Goal: Transaction & Acquisition: Book appointment/travel/reservation

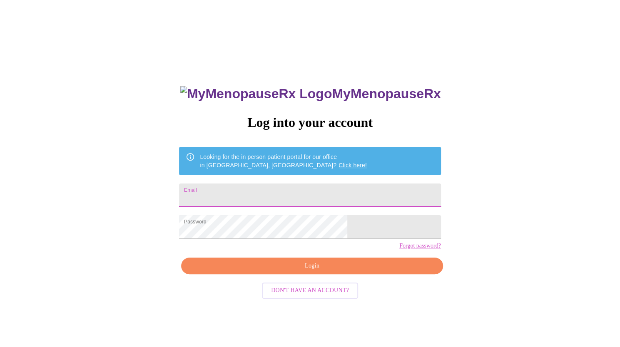
click at [283, 195] on input "Email" at bounding box center [309, 195] width 261 height 23
type input "nicoleshah2019@gmail.com"
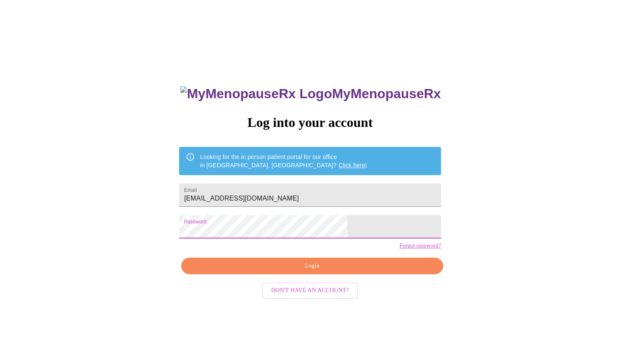
click at [332, 271] on span "Login" at bounding box center [312, 266] width 242 height 10
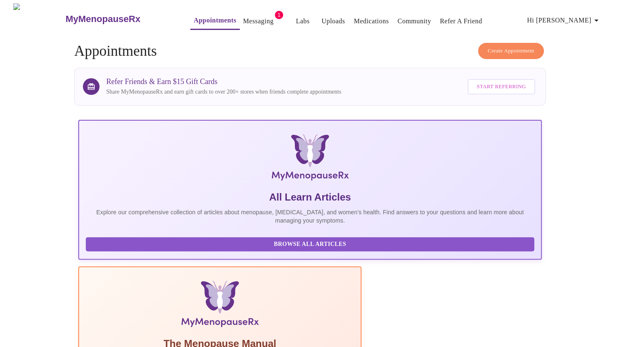
click at [498, 47] on span "Create Appointment" at bounding box center [510, 51] width 47 height 10
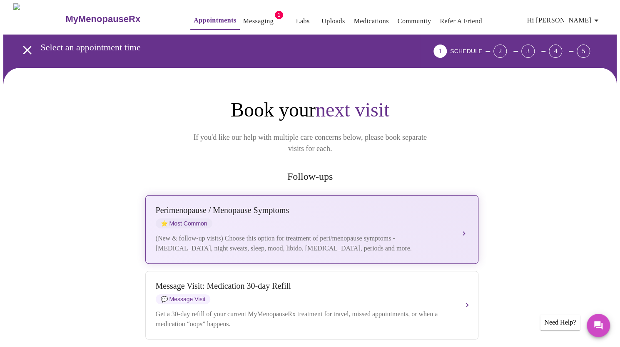
click at [181, 206] on div "Perimenopause / Menopause Symptoms" at bounding box center [304, 211] width 296 height 10
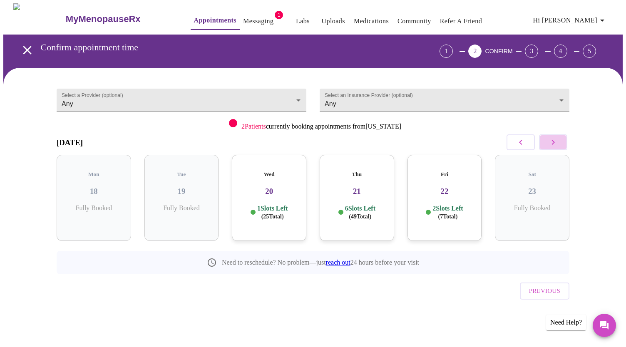
click at [554, 144] on icon "button" at bounding box center [553, 142] width 10 height 10
click at [518, 136] on button "button" at bounding box center [521, 142] width 28 height 16
click at [447, 194] on div "Thu 21 6 Slots Left ( 49 Total)" at bounding box center [444, 198] width 75 height 86
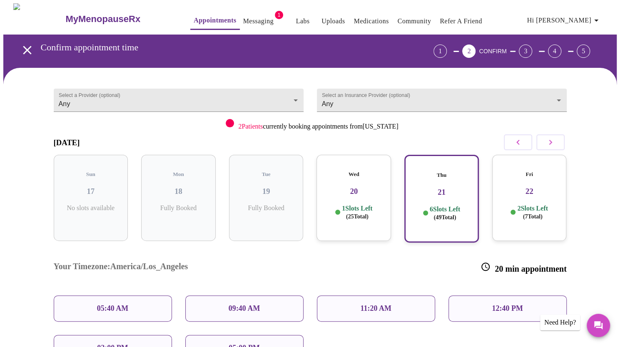
click at [137, 262] on h3 "Your Timezone: America/Los_Angeles" at bounding box center [121, 268] width 134 height 12
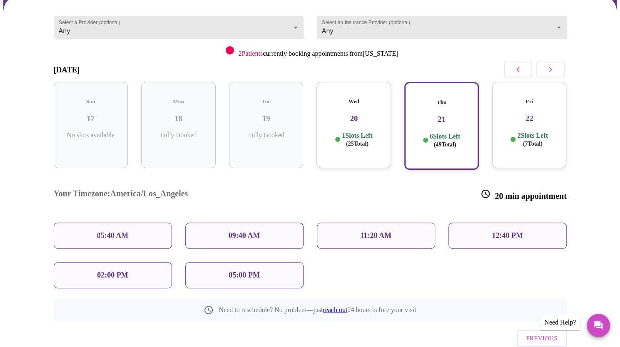
scroll to position [73, 0]
click at [367, 231] on p "11:20 AM" at bounding box center [375, 235] width 31 height 9
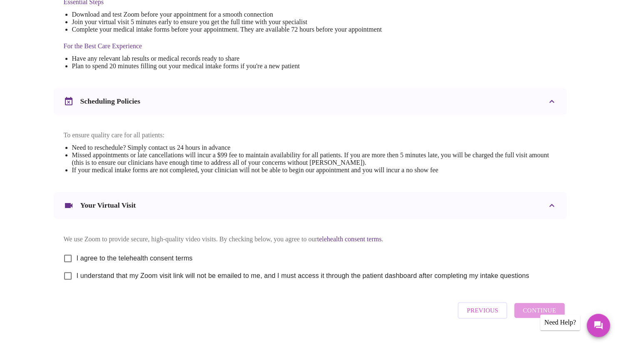
scroll to position [231, 0]
click at [70, 263] on input "I agree to the telehealth consent terms" at bounding box center [67, 257] width 17 height 17
checkbox input "true"
click at [66, 284] on input "I understand that my Zoom visit link will not be emailed to me, and I must acce…" at bounding box center [67, 275] width 17 height 17
checkbox input "true"
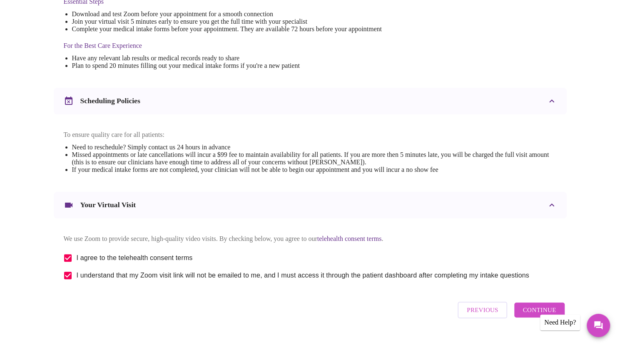
click at [524, 315] on span "Continue" at bounding box center [538, 310] width 33 height 11
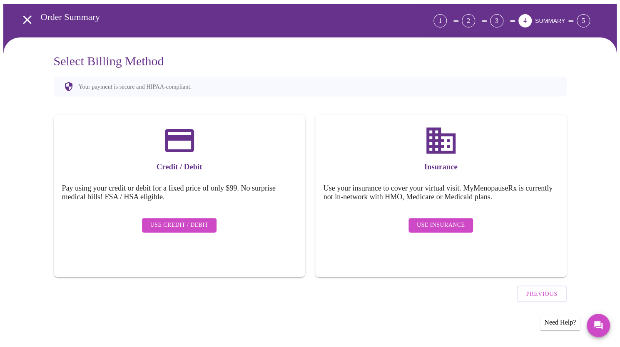
scroll to position [7, 0]
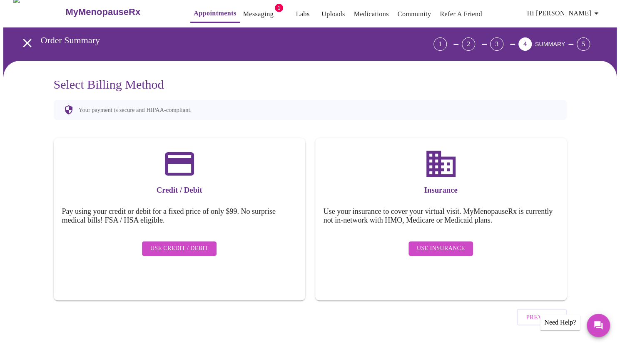
click at [429, 243] on span "Use Insurance" at bounding box center [441, 248] width 48 height 10
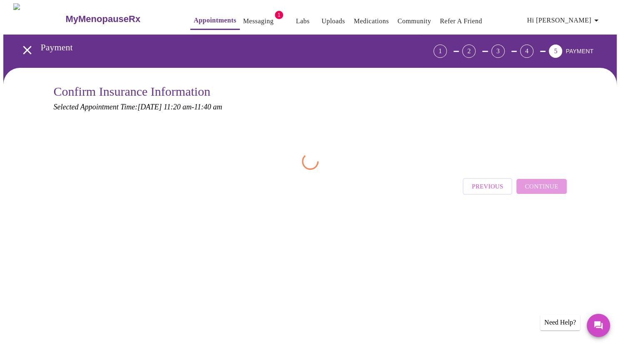
scroll to position [0, 0]
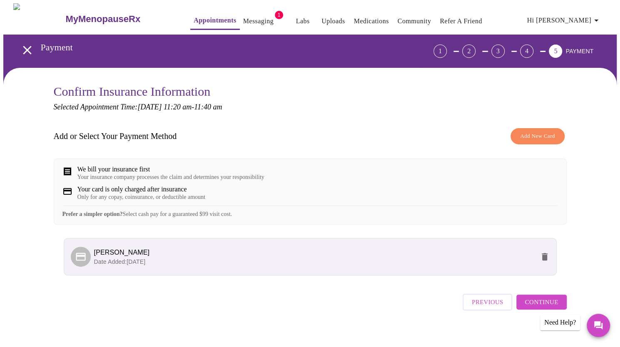
click at [527, 308] on span "Continue" at bounding box center [540, 302] width 33 height 11
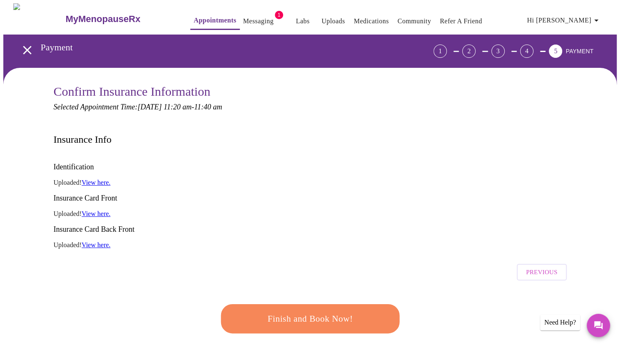
click at [96, 179] on link "View here." at bounding box center [96, 182] width 29 height 7
click at [324, 311] on span "Finish and Book Now!" at bounding box center [310, 318] width 154 height 15
